Goal: Task Accomplishment & Management: Use online tool/utility

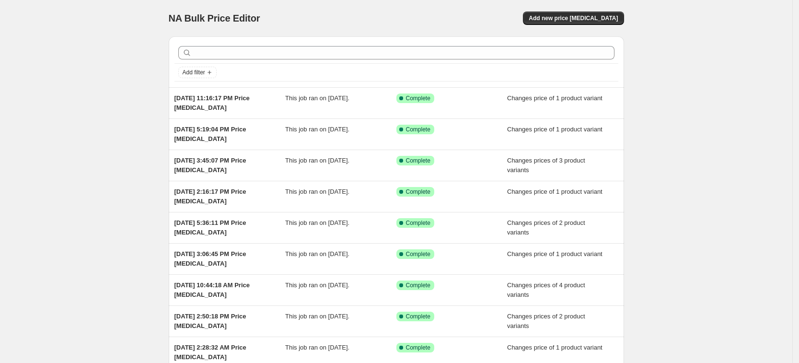
click at [608, 10] on div "NA Bulk Price Editor. This page is ready NA Bulk Price Editor Add new price [ME…" at bounding box center [396, 18] width 455 height 36
click at [563, 15] on span "Add new price [MEDICAL_DATA]" at bounding box center [572, 18] width 89 height 8
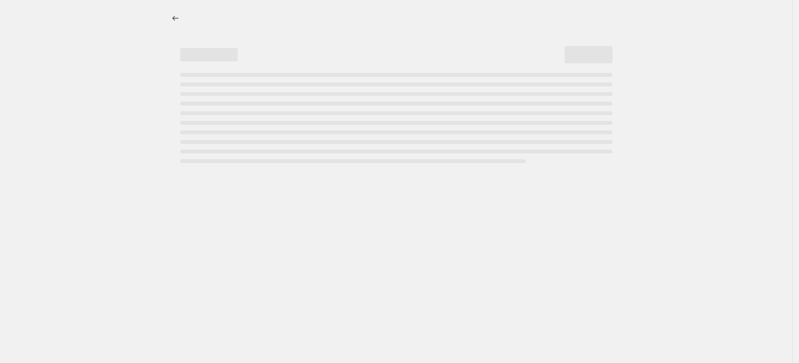
select select "percentage"
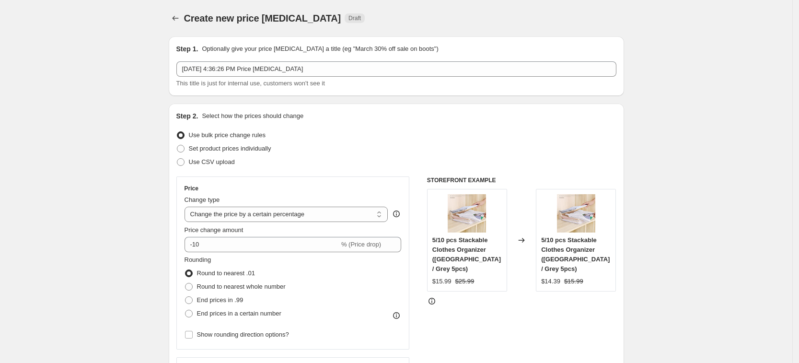
click at [233, 147] on span "Set product prices individually" at bounding box center [230, 148] width 82 height 7
click at [177, 145] on input "Set product prices individually" at bounding box center [177, 145] width 0 height 0
radio input "true"
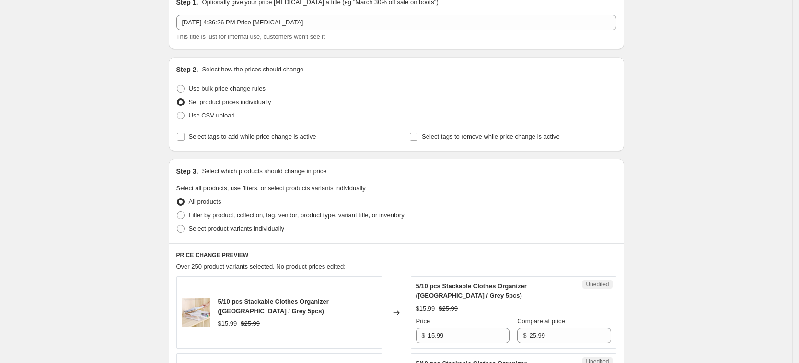
scroll to position [60, 0]
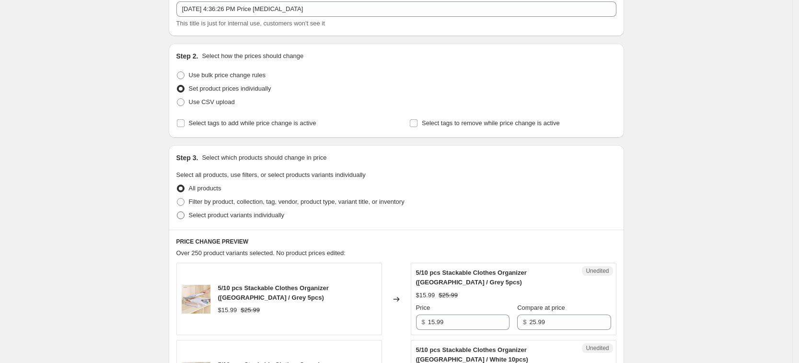
click at [277, 220] on label "Select product variants individually" at bounding box center [230, 214] width 108 height 13
click at [177, 212] on input "Select product variants individually" at bounding box center [177, 211] width 0 height 0
radio input "true"
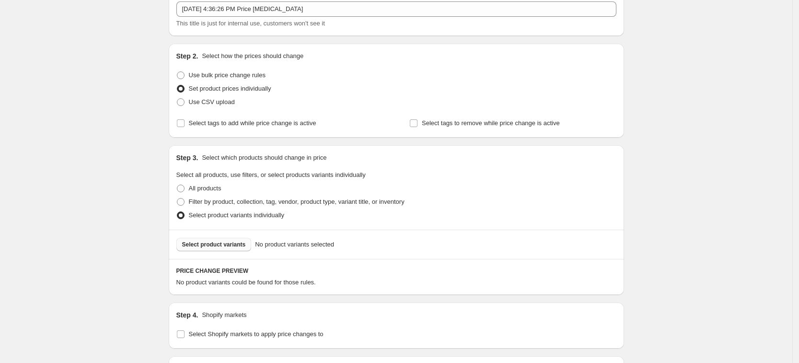
click at [236, 247] on span "Select product variants" at bounding box center [214, 245] width 64 height 8
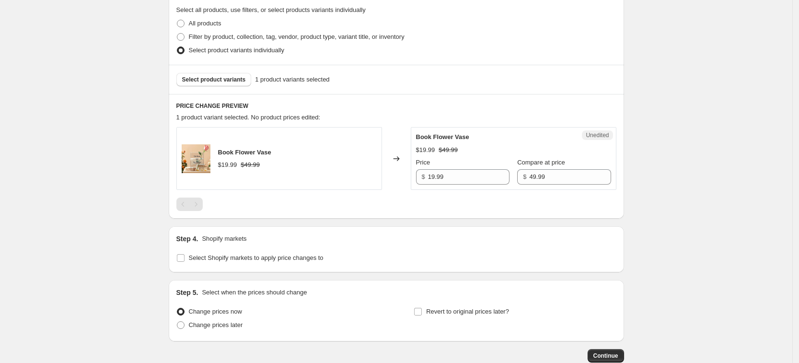
scroll to position [283, 0]
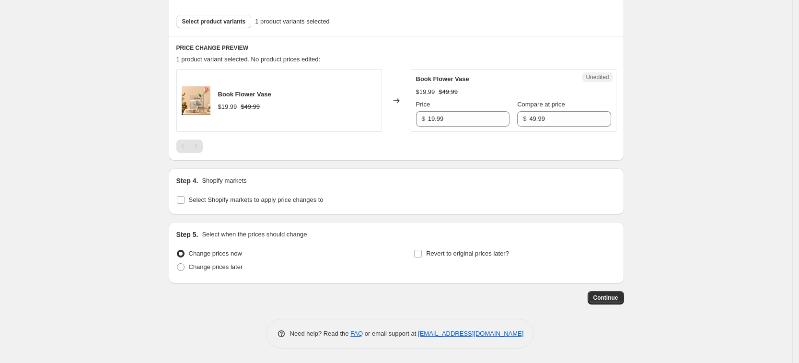
click at [255, 210] on div "Step 4. Shopify markets Select Shopify markets to apply price changes to" at bounding box center [396, 191] width 455 height 46
click at [255, 207] on div "Step 4. Shopify markets Select Shopify markets to apply price changes to" at bounding box center [396, 191] width 455 height 46
click at [252, 204] on span "Select Shopify markets to apply price changes to" at bounding box center [256, 200] width 135 height 10
click at [184, 204] on input "Select Shopify markets to apply price changes to" at bounding box center [181, 200] width 8 height 8
checkbox input "true"
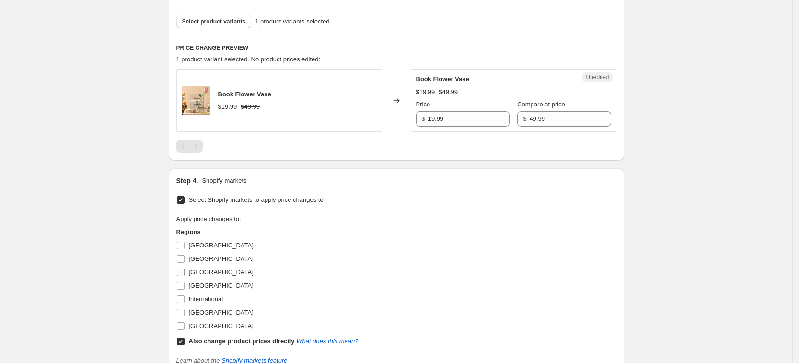
click at [190, 283] on label "Germany" at bounding box center [214, 285] width 77 height 13
click at [184, 283] on input "Germany" at bounding box center [181, 286] width 8 height 8
checkbox input "true"
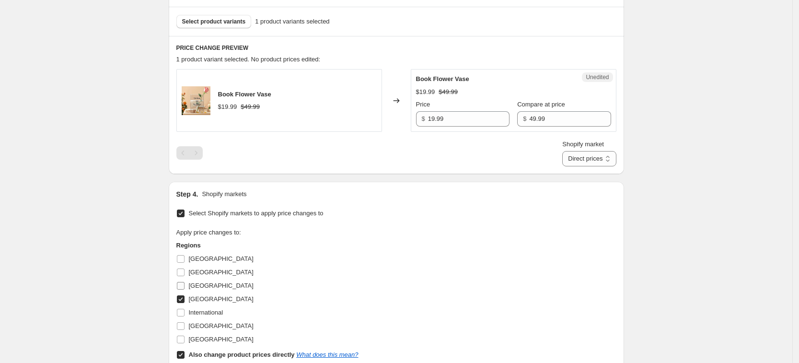
click at [196, 283] on span "France" at bounding box center [221, 285] width 65 height 7
click at [184, 283] on input "France" at bounding box center [181, 286] width 8 height 8
checkbox input "true"
click at [216, 324] on span "United Kingdom" at bounding box center [221, 325] width 65 height 7
click at [184, 324] on input "United Kingdom" at bounding box center [181, 326] width 8 height 8
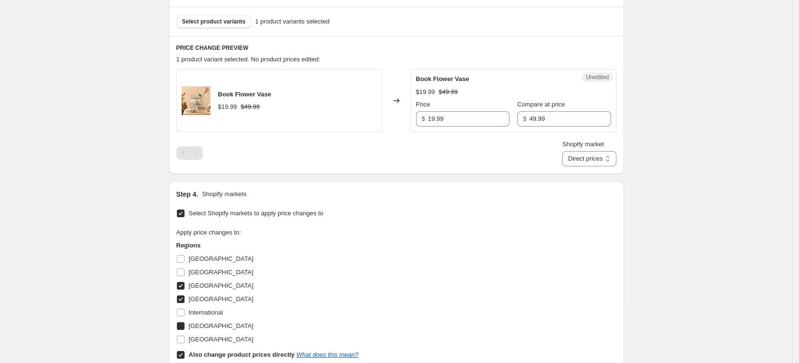
checkbox input "true"
click at [220, 342] on span "United States" at bounding box center [221, 338] width 65 height 7
click at [184, 342] on input "United States" at bounding box center [181, 339] width 8 height 8
checkbox input "true"
click at [235, 352] on b "Also change product prices directly" at bounding box center [242, 354] width 106 height 7
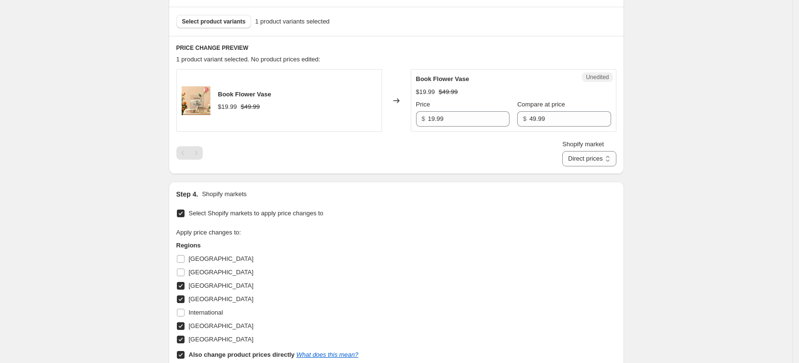
click at [184, 352] on input "Also change product prices directly What does this mean?" at bounding box center [181, 355] width 8 height 8
checkbox input "false"
select select "13152354545"
click at [472, 119] on input "24.99" at bounding box center [468, 118] width 81 height 15
click at [472, 120] on input "24.99" at bounding box center [468, 118] width 81 height 15
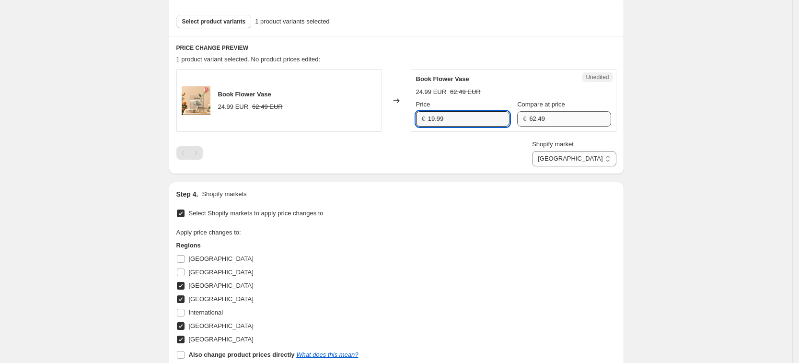
type input "19.99"
click at [547, 120] on input "62.49" at bounding box center [569, 118] width 81 height 15
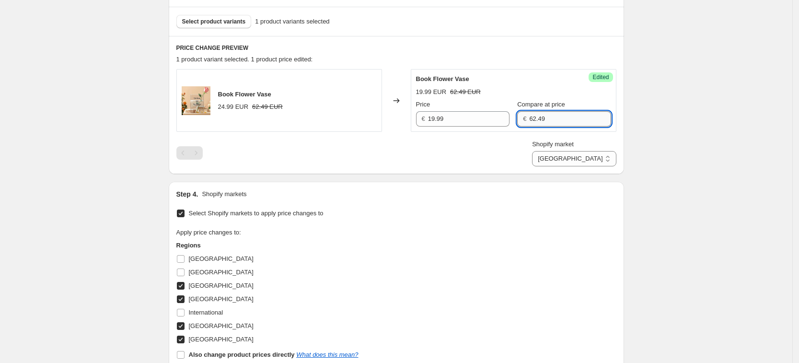
click at [547, 120] on input "62.49" at bounding box center [569, 118] width 81 height 15
type input "49.99"
click at [520, 150] on div "Shopify market France Germany United Kingdom United States France" at bounding box center [396, 152] width 440 height 27
drag, startPoint x: 600, startPoint y: 157, endPoint x: 602, endPoint y: 163, distance: 7.0
click at [600, 157] on select "France Germany United Kingdom United States" at bounding box center [574, 158] width 84 height 15
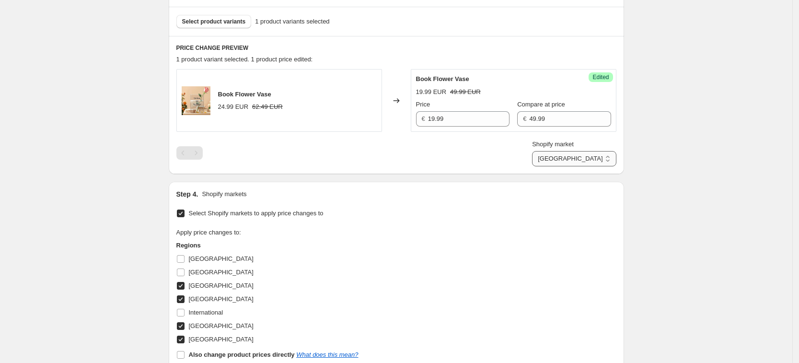
click at [554, 166] on select "France Germany United Kingdom United States" at bounding box center [574, 158] width 84 height 15
click at [598, 155] on select "France Germany United Kingdom United States" at bounding box center [574, 158] width 84 height 15
select select "13152321777"
click at [575, 166] on select "France Germany United Kingdom United States" at bounding box center [574, 158] width 84 height 15
drag, startPoint x: 468, startPoint y: 128, endPoint x: 466, endPoint y: 124, distance: 4.9
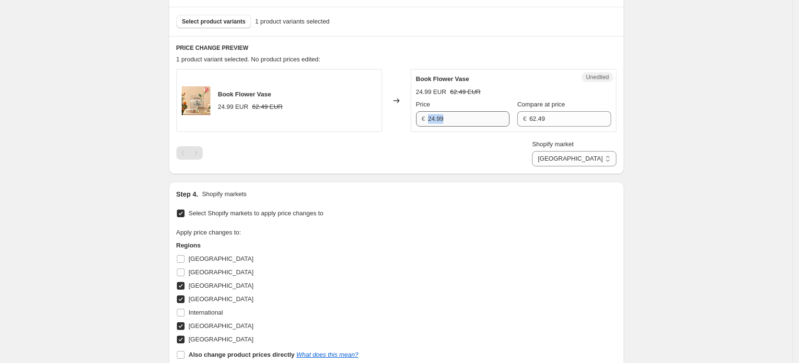
click at [468, 128] on div "Unedited Book Flower Vase 24.99 EUR 62.49 EUR Price € 24.99 Compare at price € …" at bounding box center [514, 100] width 206 height 63
click at [464, 119] on input "24.99" at bounding box center [468, 118] width 81 height 15
click at [464, 118] on input "24.99" at bounding box center [468, 118] width 81 height 15
type input "19.99"
click at [563, 122] on input "62.49" at bounding box center [569, 118] width 81 height 15
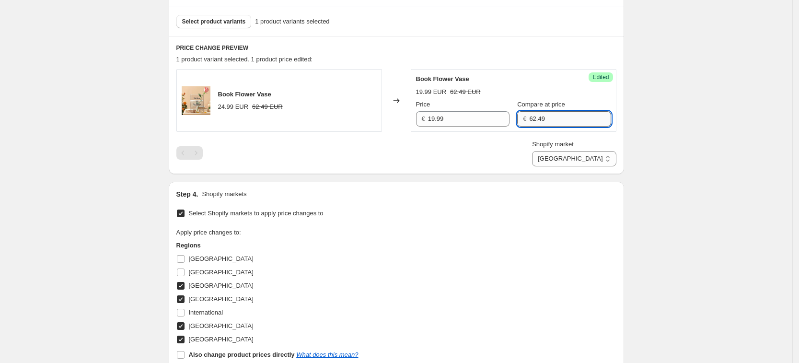
click at [563, 122] on input "62.49" at bounding box center [569, 118] width 81 height 15
type input "49.99"
click at [528, 146] on div "Shopify market France Germany United Kingdom United States Germany" at bounding box center [396, 152] width 440 height 27
click at [603, 161] on select "France Germany United Kingdom United States" at bounding box center [574, 158] width 84 height 15
select select "7501644017"
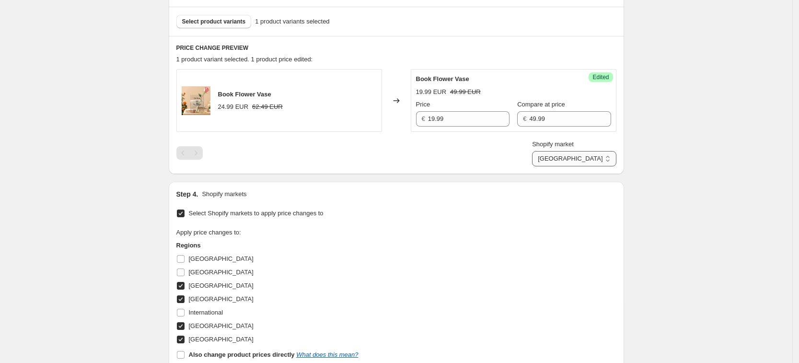
click at [554, 166] on select "France Germany United Kingdom United States" at bounding box center [574, 158] width 84 height 15
click at [560, 126] on div "Unedited Book Flower Vase 21.99 GBP 53.49 GBP Price £ 21.99 Compare at price £ …" at bounding box center [514, 100] width 206 height 63
click at [540, 115] on input "53.49" at bounding box center [569, 118] width 81 height 15
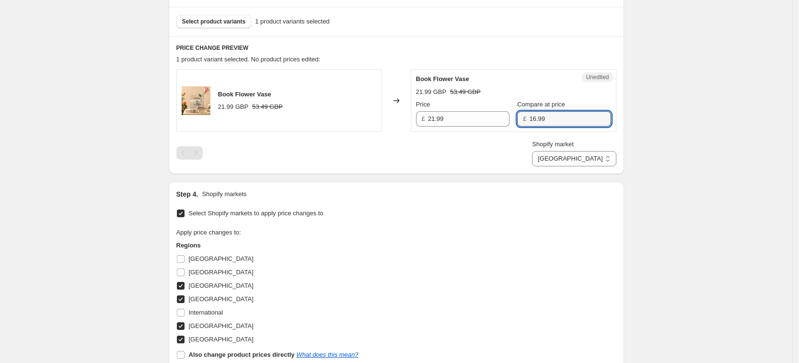
type input "16.99"
click at [515, 171] on div "PRICE CHANGE PREVIEW 1 product variant selected. No product prices edited: Book…" at bounding box center [396, 105] width 455 height 138
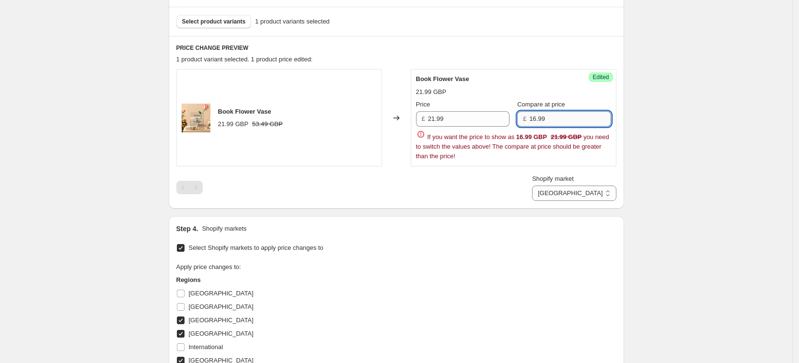
click at [552, 126] on input "16.99" at bounding box center [569, 118] width 81 height 15
click at [465, 124] on input "21.99" at bounding box center [468, 118] width 81 height 15
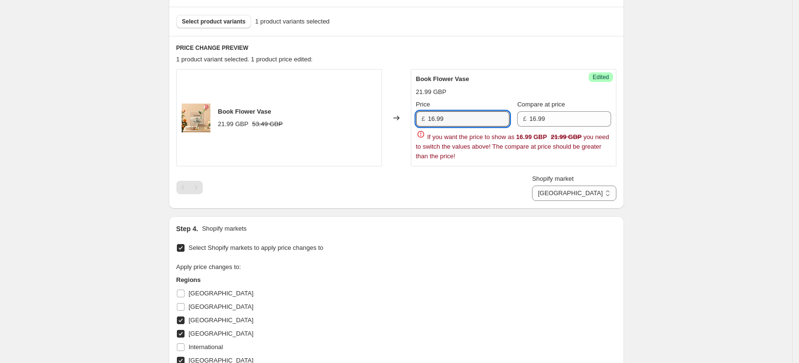
type input "16.99"
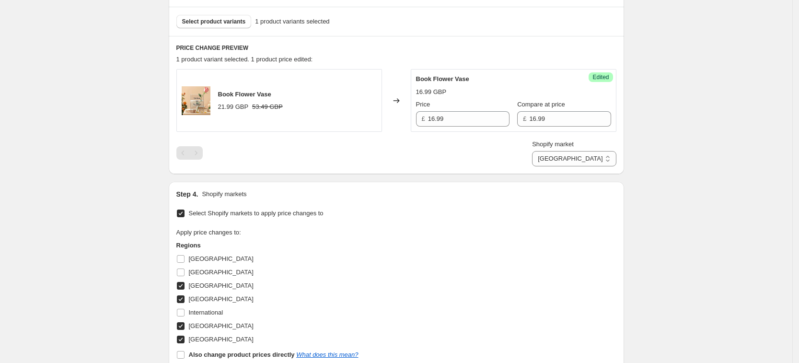
click at [469, 304] on div "Apply price changes to: Regions Australia Canada France Germany International U…" at bounding box center [396, 294] width 440 height 133
click at [533, 112] on input "16.99" at bounding box center [569, 118] width 81 height 15
type input "42.49"
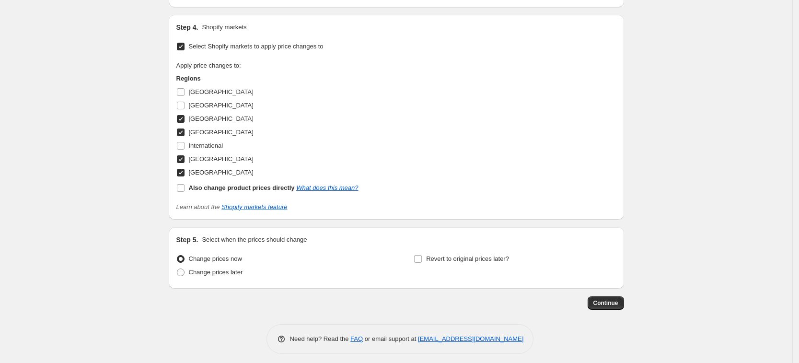
scroll to position [455, 0]
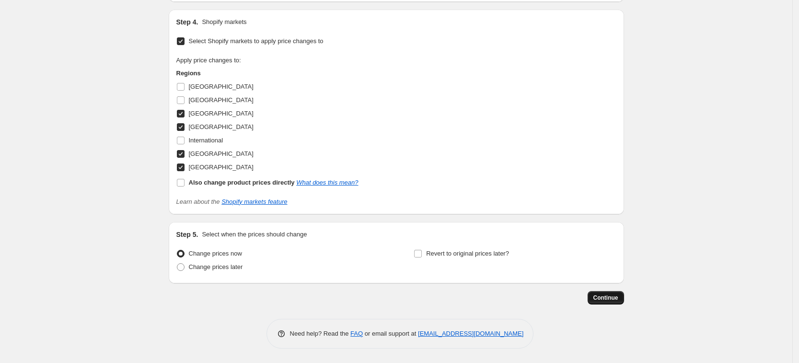
click at [612, 297] on span "Continue" at bounding box center [605, 298] width 25 height 8
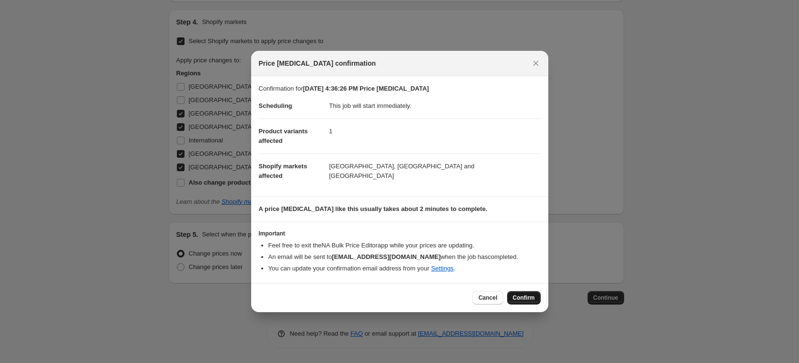
click at [528, 298] on span "Confirm" at bounding box center [524, 298] width 22 height 8
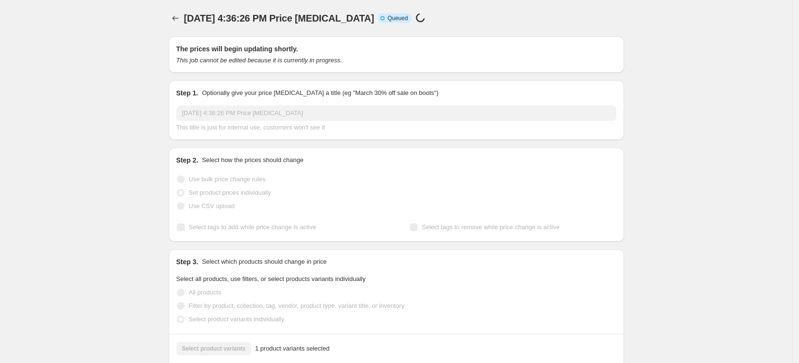
select select "7501644017"
